Goal: Task Accomplishment & Management: Manage account settings

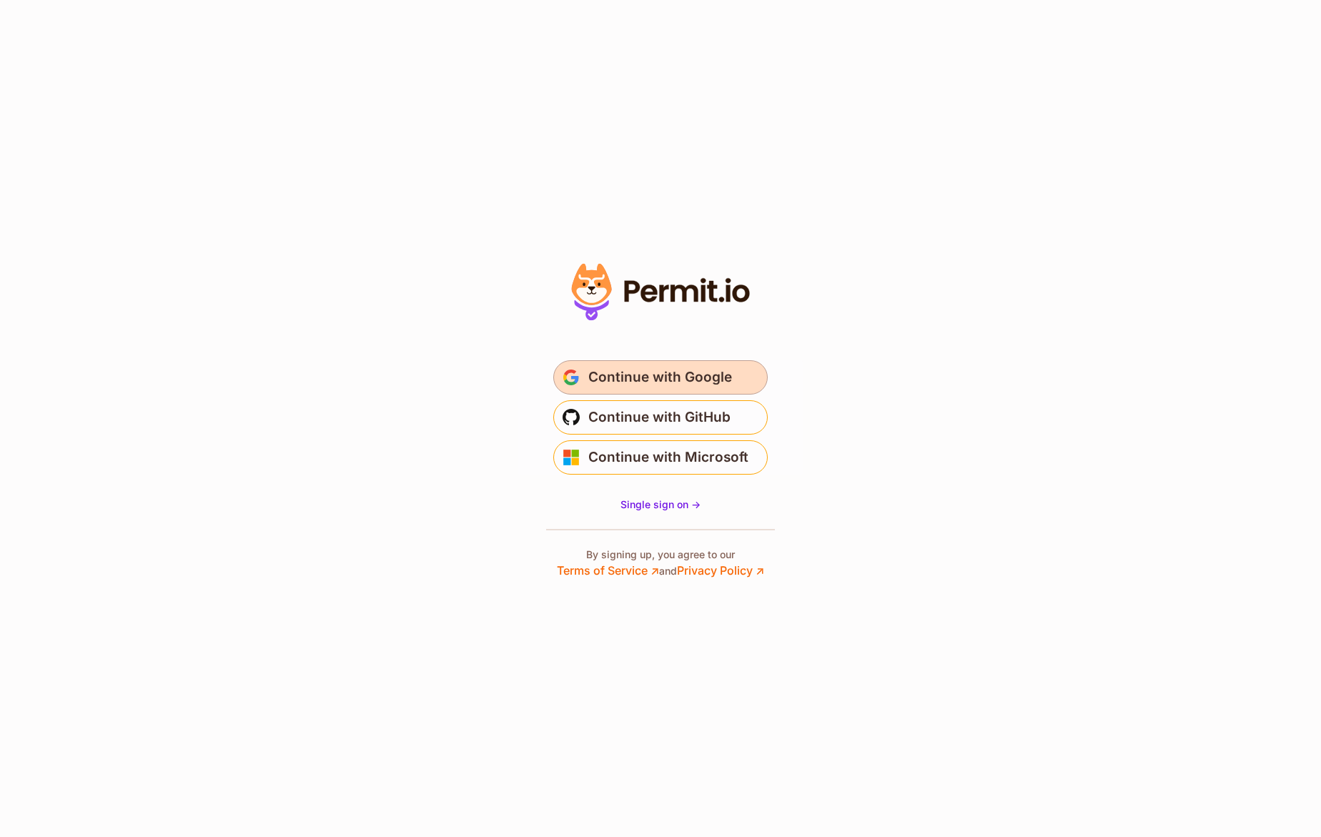
click at [673, 370] on span "Continue with Google" at bounding box center [660, 377] width 144 height 23
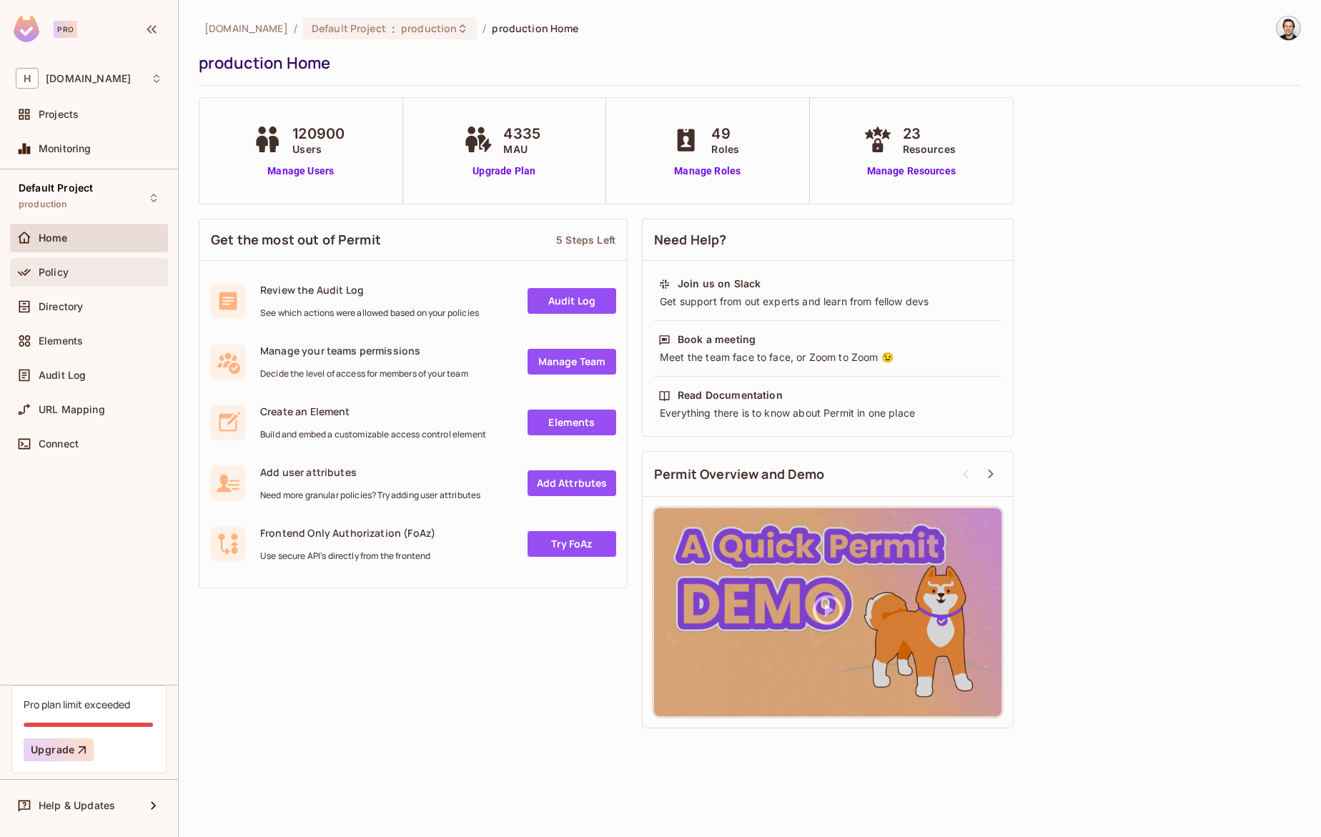
click at [121, 273] on div "Policy" at bounding box center [101, 272] width 124 height 11
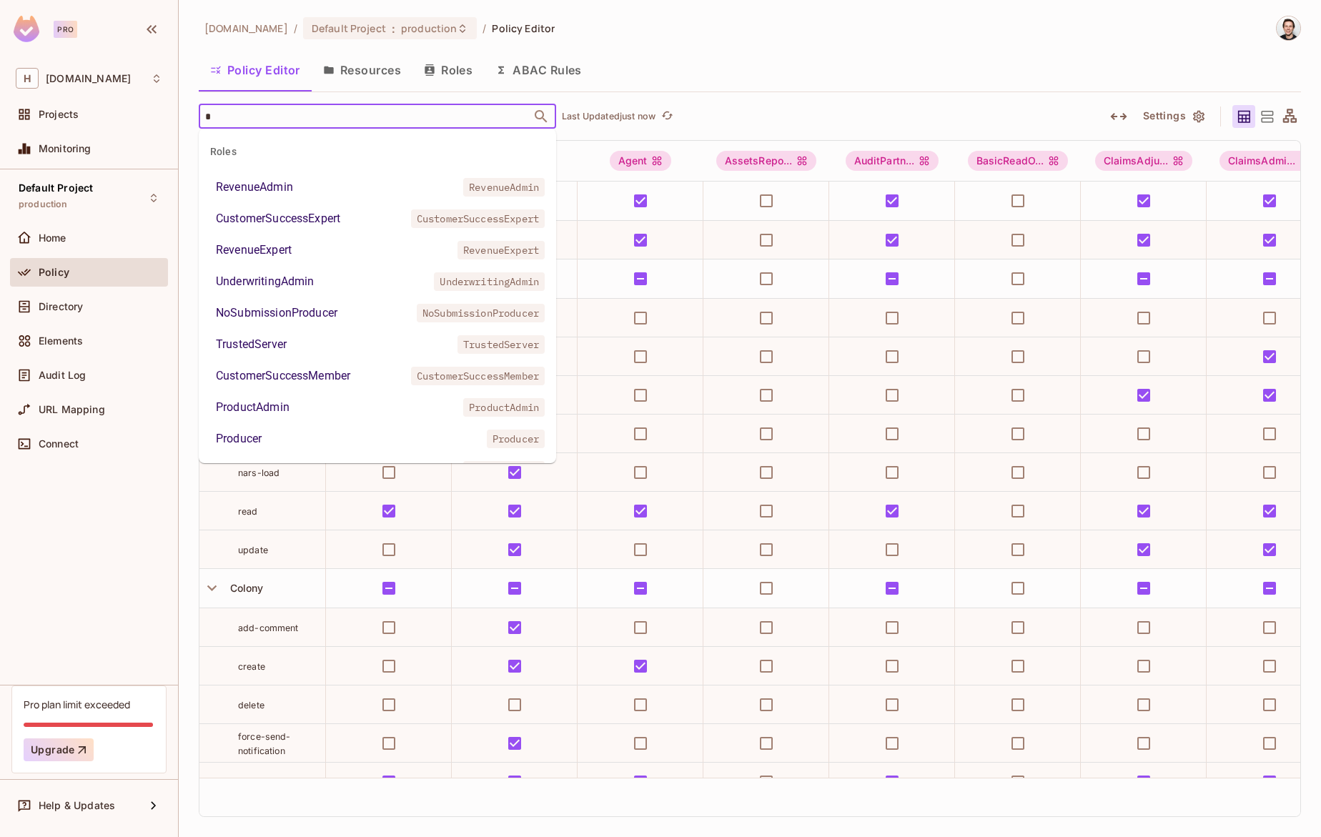
type input "**"
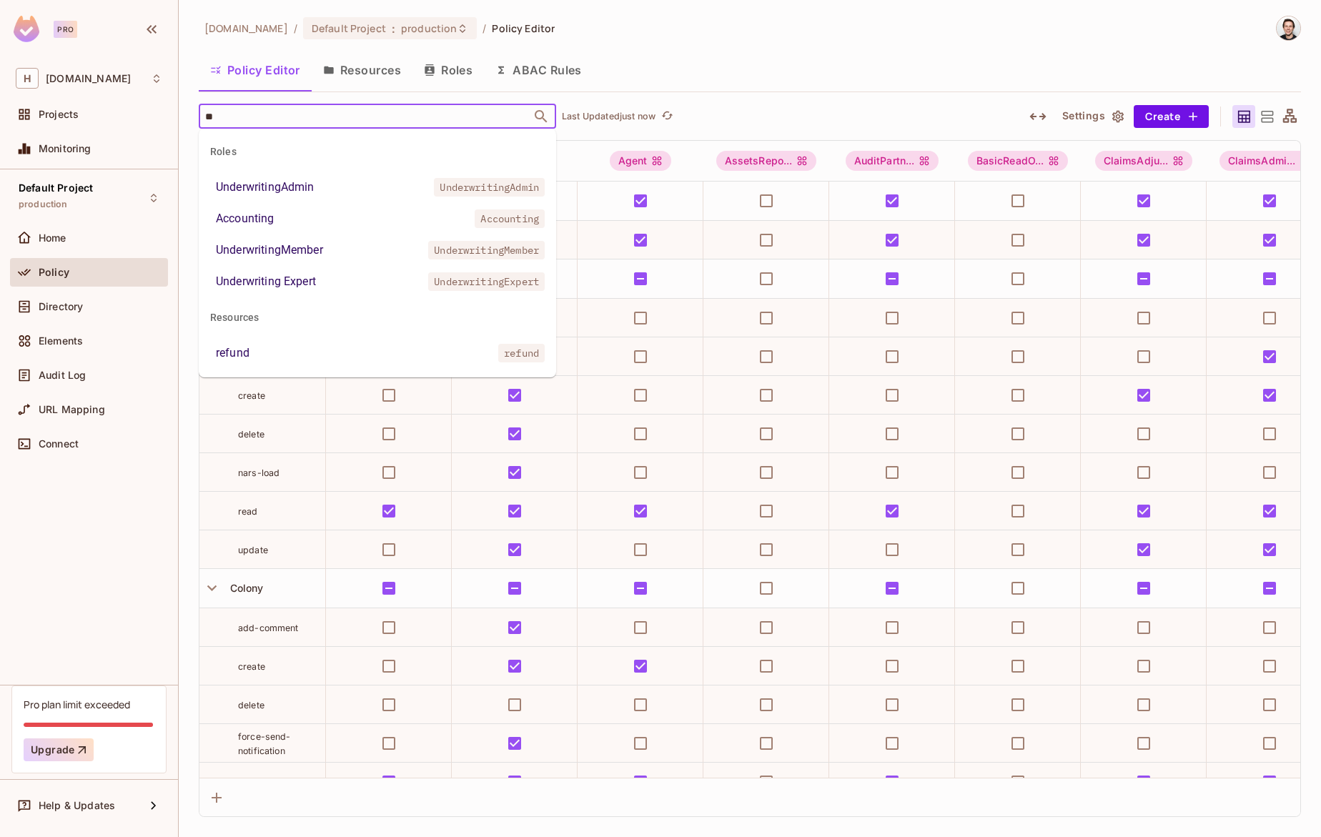
click at [285, 184] on div "UnderwritingAdmin" at bounding box center [265, 187] width 99 height 17
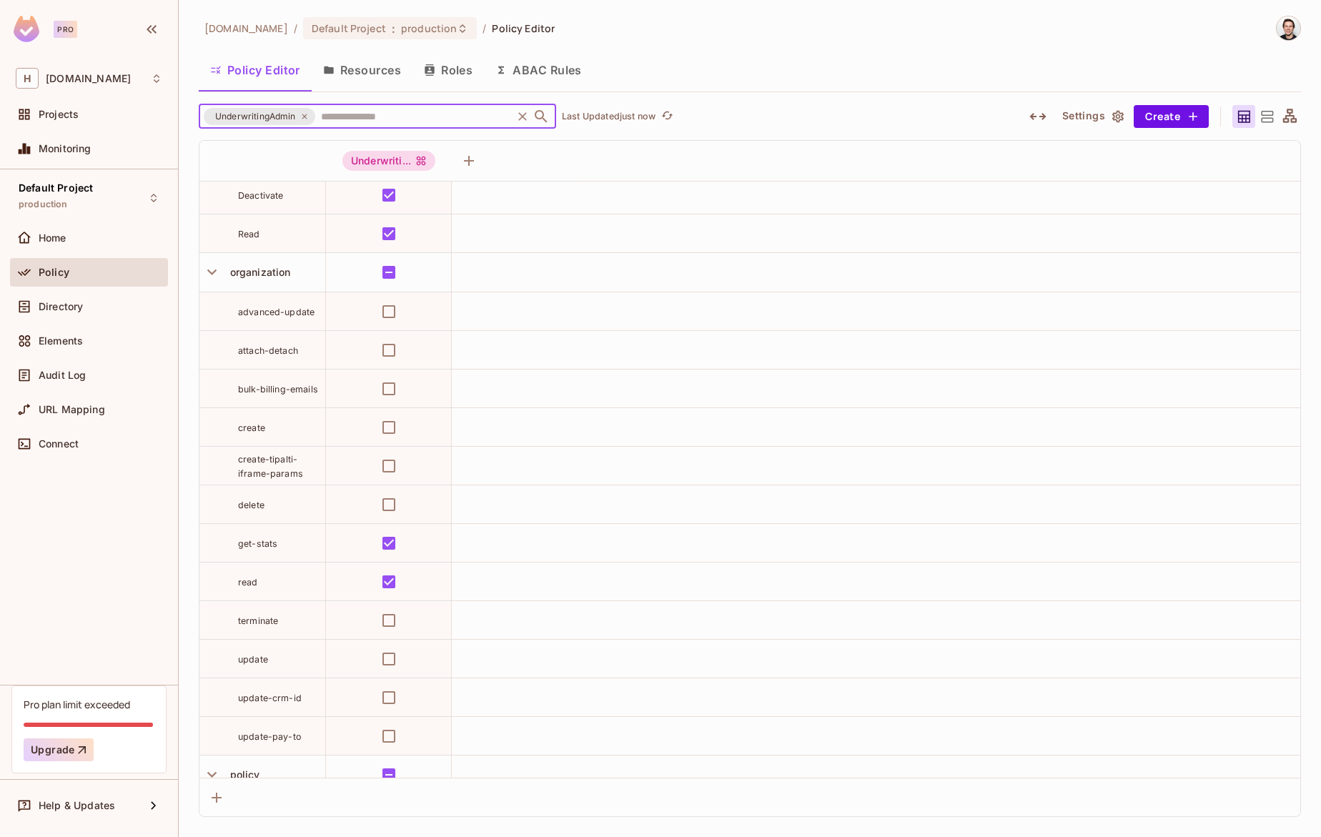
scroll to position [1733, 0]
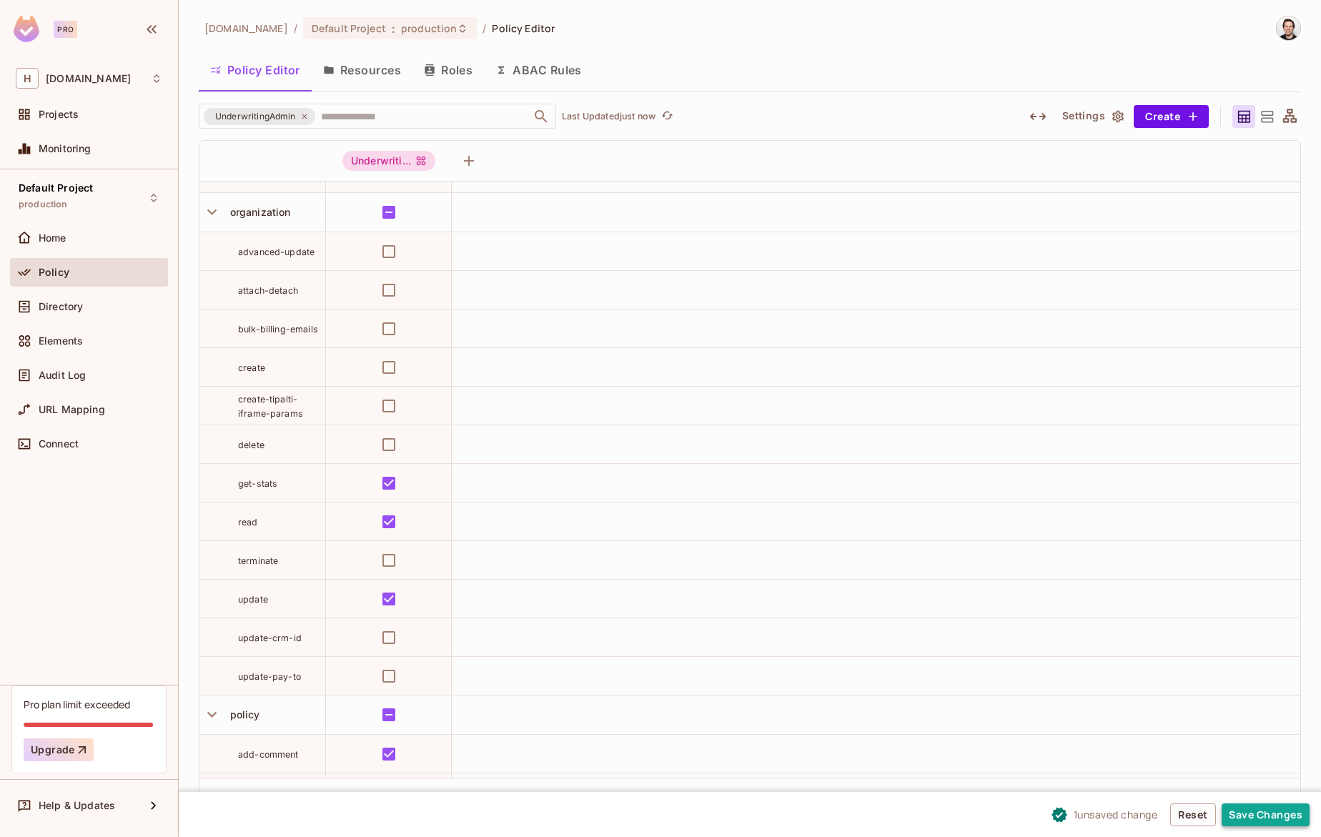
click at [1259, 820] on button "Save Changes" at bounding box center [1266, 814] width 88 height 23
